Goal: Task Accomplishment & Management: Manage account settings

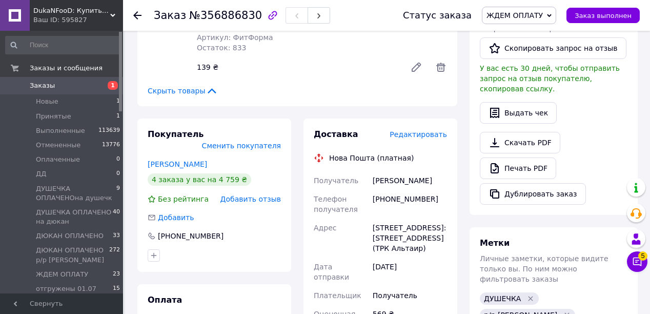
scroll to position [410, 0]
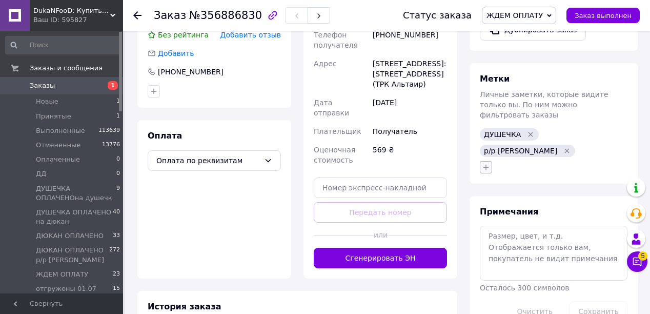
click at [487, 163] on icon "button" at bounding box center [486, 167] width 8 height 8
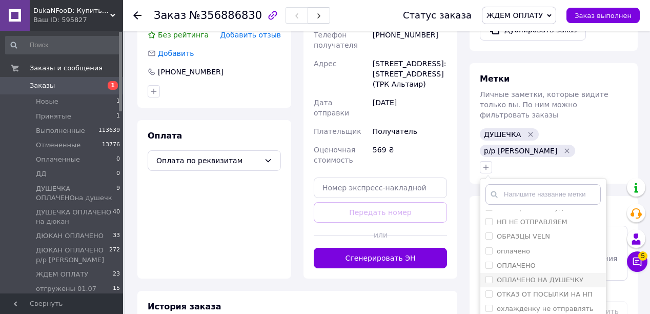
scroll to position [1781, 0]
click at [488, 276] on input "ОПЛАЧЕНО" at bounding box center [489, 279] width 7 height 7
checkbox input "true"
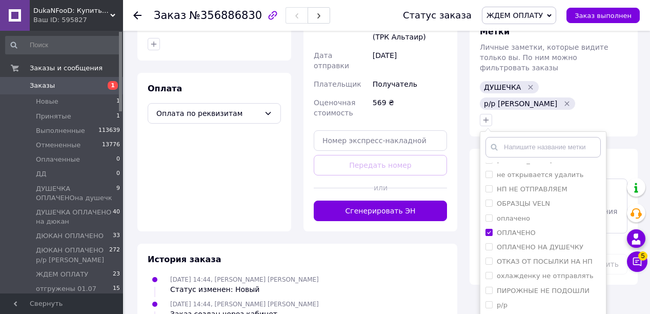
scroll to position [492, 0]
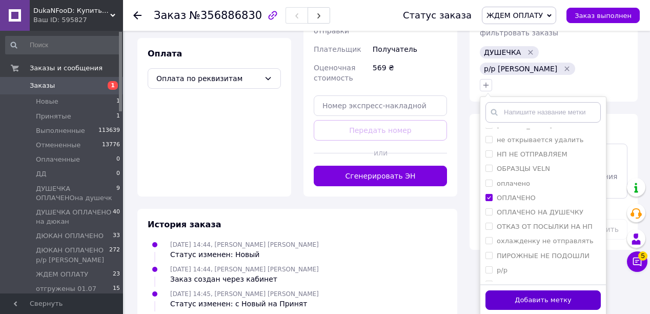
click at [574, 290] on button "Добавить метку" at bounding box center [543, 300] width 115 height 20
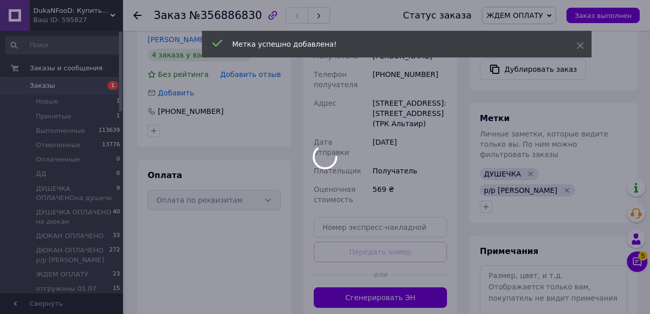
scroll to position [369, 0]
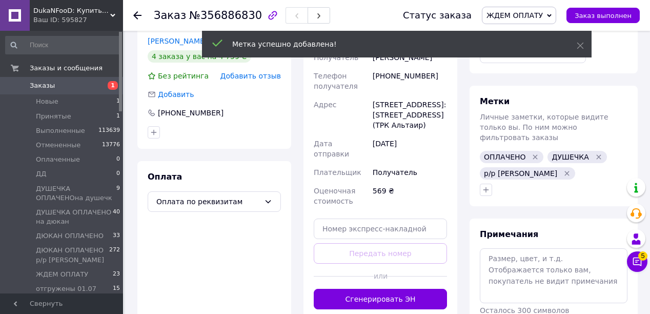
click at [535, 10] on span "ЖДЕМ ОПЛАТУ" at bounding box center [519, 15] width 74 height 17
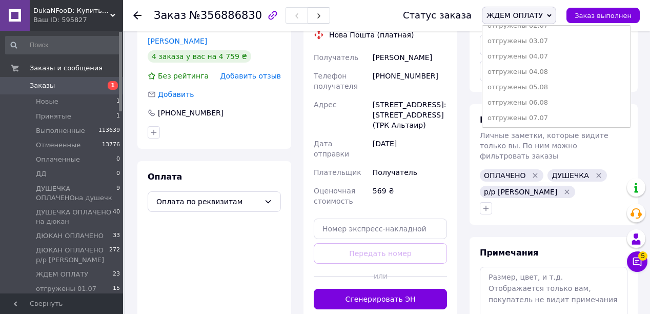
scroll to position [380, 0]
click at [539, 117] on li "отправка 12.08." at bounding box center [556, 117] width 148 height 15
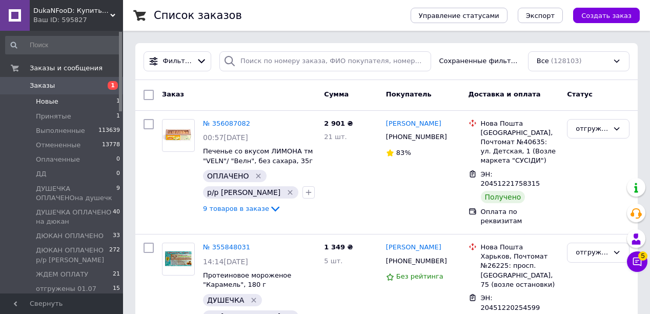
click at [39, 100] on span "Новые" at bounding box center [47, 101] width 23 height 9
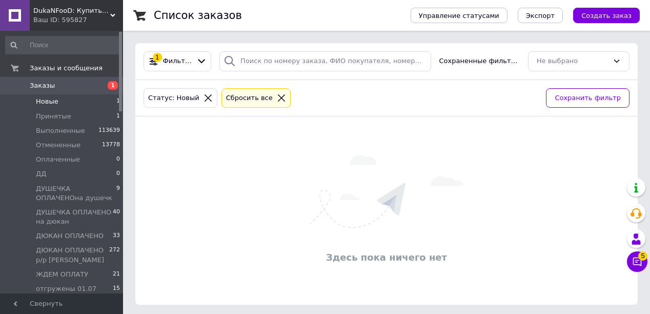
click at [277, 96] on icon at bounding box center [281, 97] width 9 height 9
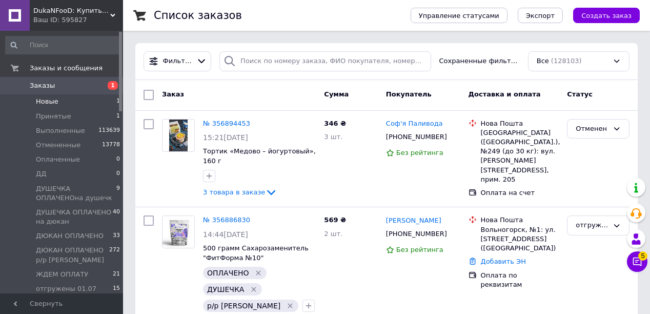
click at [53, 100] on span "Новые" at bounding box center [47, 101] width 23 height 9
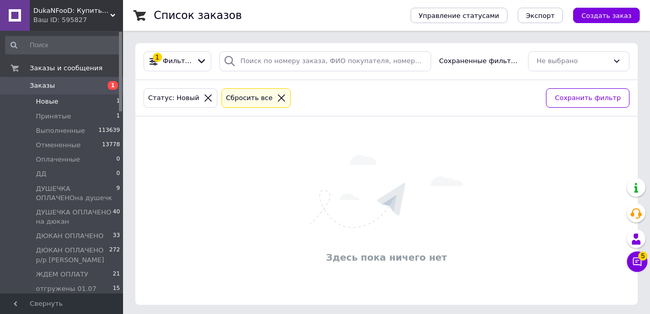
click at [277, 96] on icon at bounding box center [281, 97] width 9 height 9
